Goal: Transaction & Acquisition: Purchase product/service

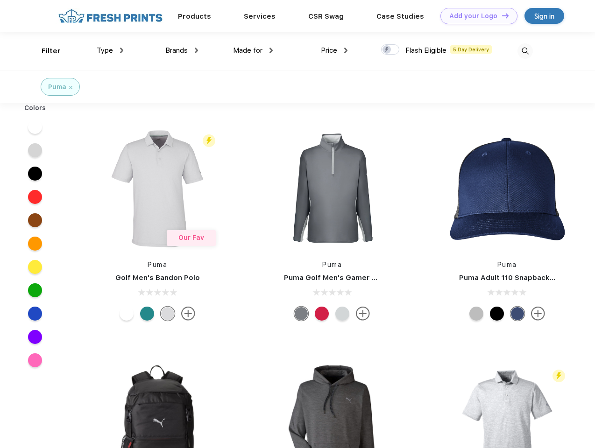
click at [475, 16] on link "Add your Logo Design Tool" at bounding box center [478, 16] width 77 height 16
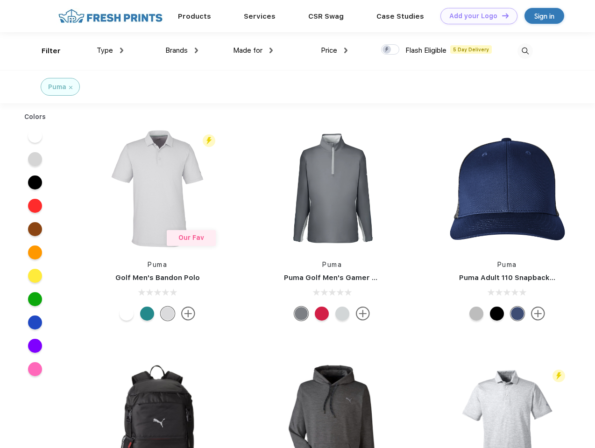
click at [0, 0] on div "Design Tool" at bounding box center [0, 0] width 0 height 0
click at [501, 15] on link "Add your Logo Design Tool" at bounding box center [478, 16] width 77 height 16
click at [45, 51] on div "Filter" at bounding box center [51, 51] width 19 height 11
click at [110, 50] on span "Type" at bounding box center [105, 50] width 16 height 8
click at [182, 50] on span "Brands" at bounding box center [176, 50] width 22 height 8
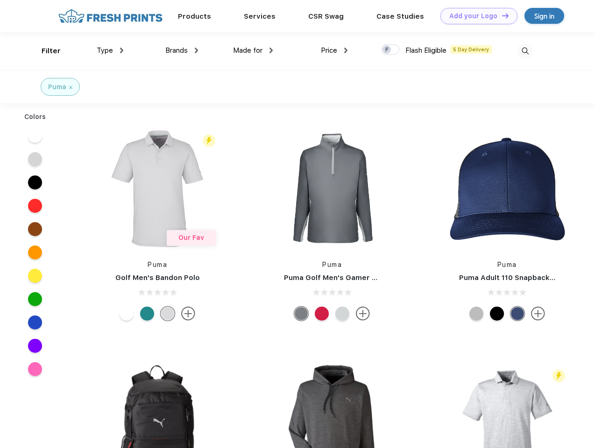
click at [253, 50] on span "Made for" at bounding box center [247, 50] width 29 height 8
click at [334, 50] on span "Price" at bounding box center [329, 50] width 16 height 8
click at [390, 50] on div at bounding box center [390, 49] width 18 height 10
click at [387, 50] on input "checkbox" at bounding box center [384, 47] width 6 height 6
click at [525, 51] on img at bounding box center [524, 50] width 15 height 15
